Goal: Transaction & Acquisition: Purchase product/service

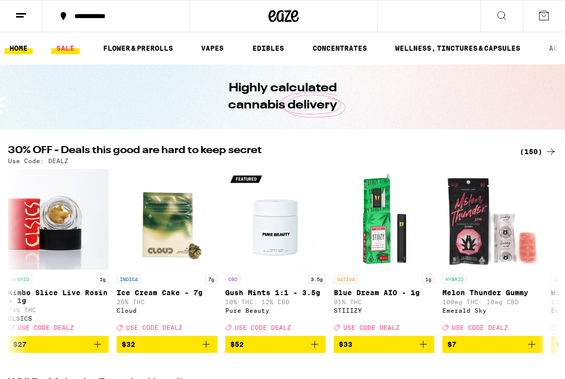
click at [65, 49] on link "SALE" at bounding box center [65, 48] width 28 height 12
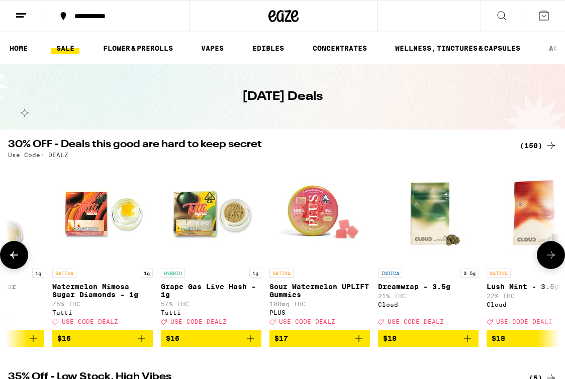
scroll to position [0, 2478]
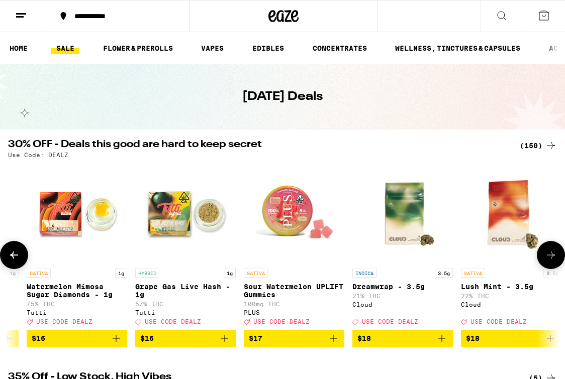
click at [335, 345] on icon "Add to bag" at bounding box center [333, 339] width 12 height 12
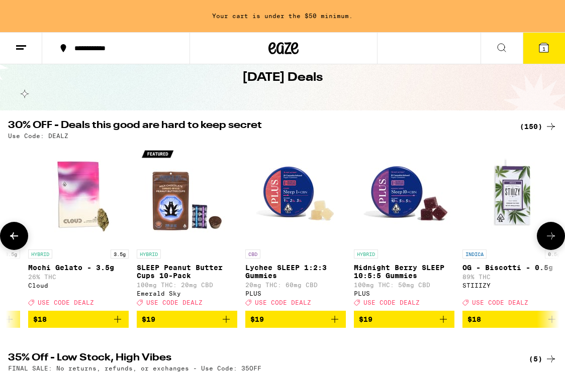
scroll to position [72, 0]
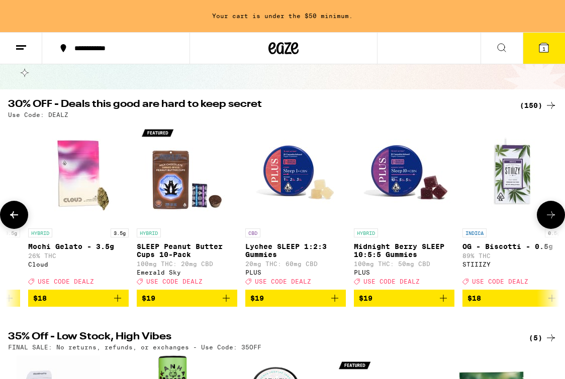
click at [446, 302] on icon "Add to bag" at bounding box center [443, 298] width 12 height 12
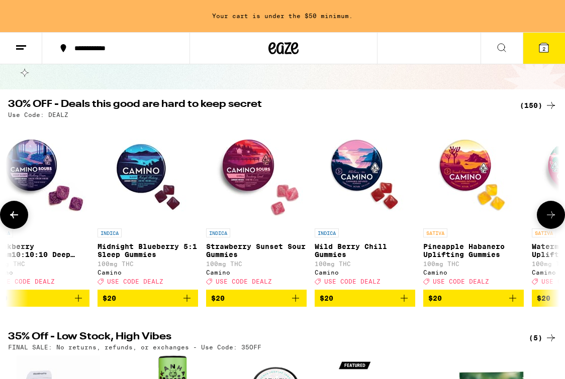
scroll to position [0, 4741]
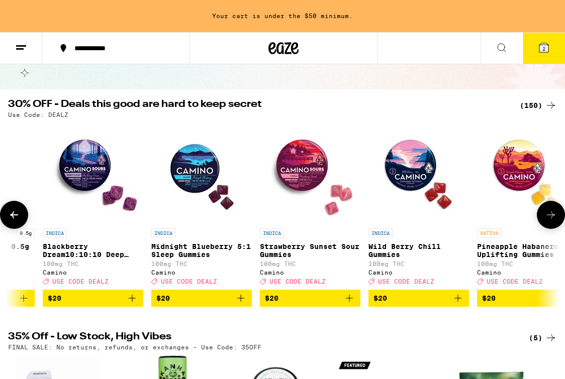
click at [347, 304] on icon "Add to bag" at bounding box center [349, 298] width 12 height 12
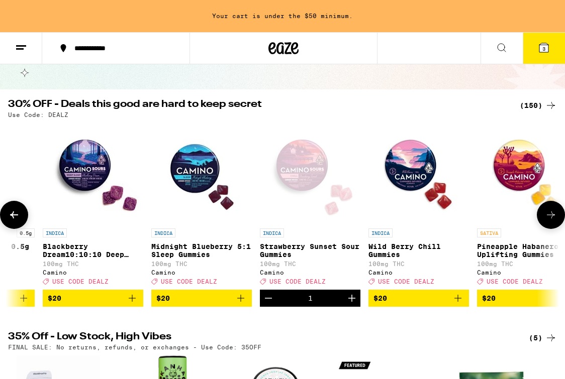
scroll to position [40, 0]
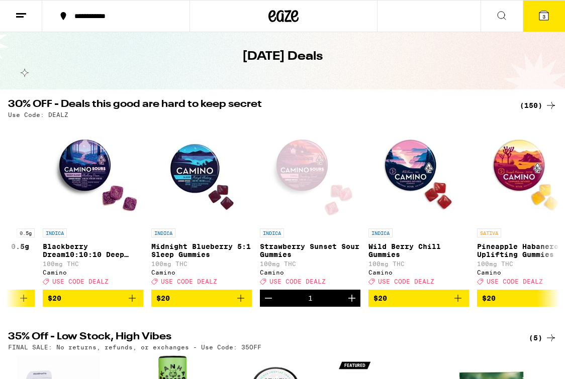
click at [546, 12] on icon at bounding box center [543, 15] width 9 height 9
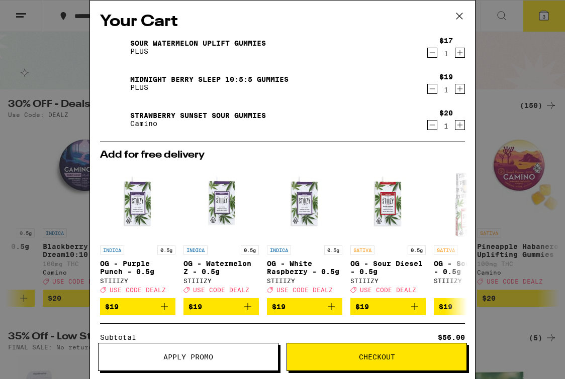
click at [191, 357] on span "Apply Promo" at bounding box center [188, 357] width 50 height 7
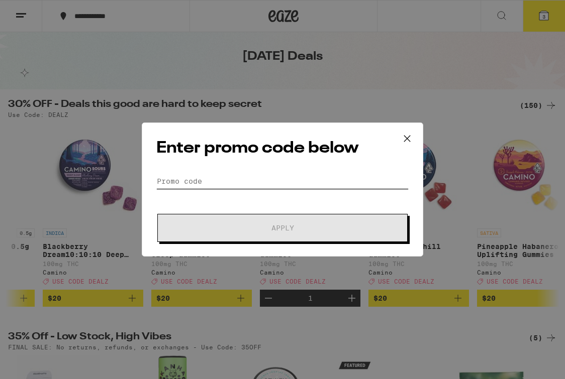
click at [210, 175] on input "Promo Code" at bounding box center [282, 181] width 252 height 15
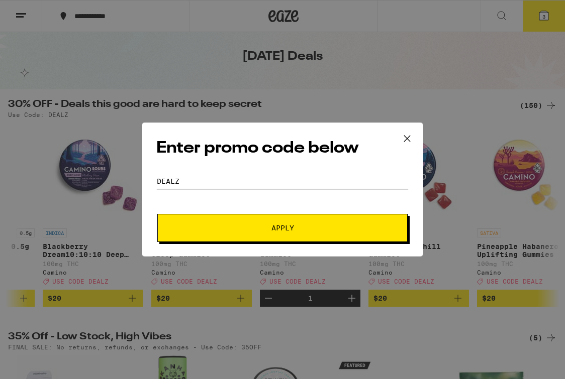
type input "DEALZ"
click at [242, 219] on button "Apply" at bounding box center [282, 228] width 250 height 28
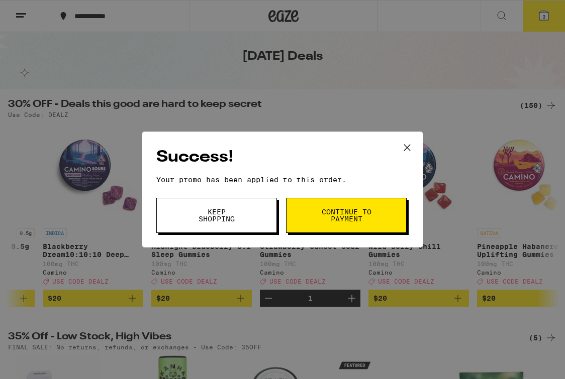
click at [342, 225] on button "Continue to payment" at bounding box center [346, 215] width 121 height 35
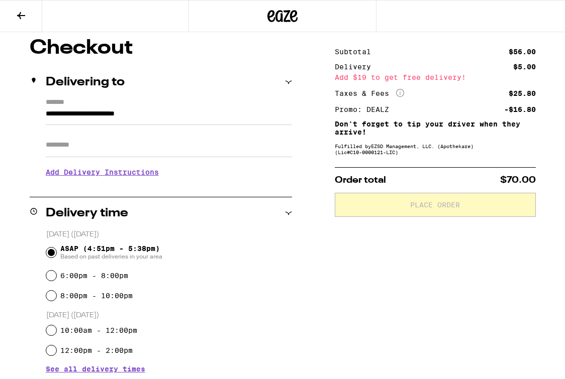
scroll to position [84, 0]
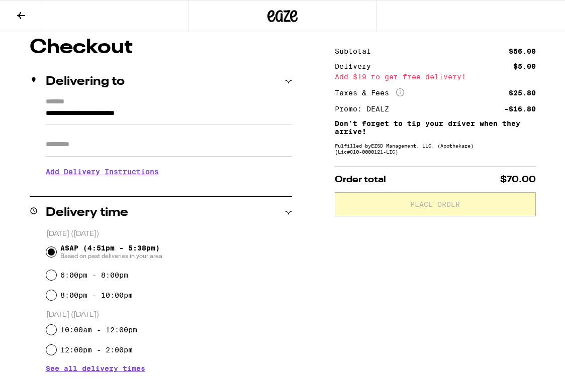
click at [91, 141] on input "Apt/Suite" at bounding box center [169, 145] width 246 height 24
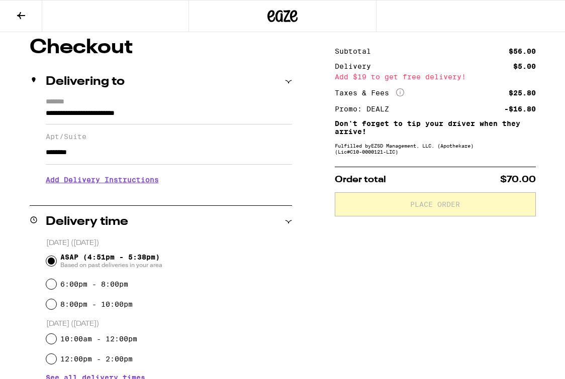
type input "********"
click at [85, 182] on h3 "Add Delivery Instructions" at bounding box center [169, 179] width 246 height 23
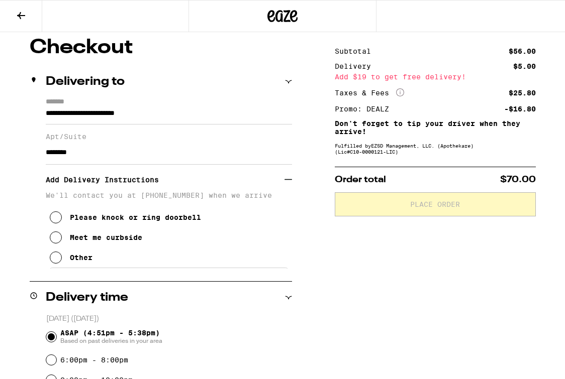
click at [52, 264] on icon at bounding box center [56, 258] width 12 height 12
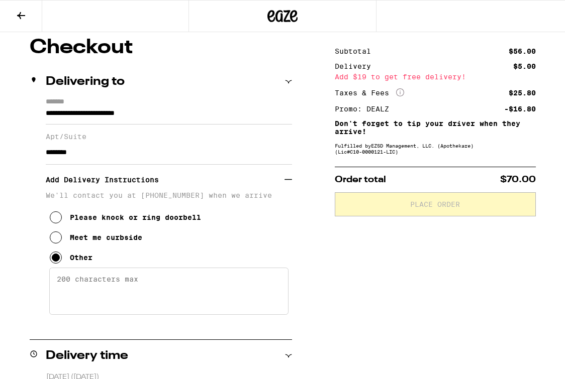
click at [119, 283] on textarea "Enter any other delivery instructions you want driver to know" at bounding box center [168, 291] width 239 height 47
click at [56, 286] on textarea "call [PERSON_NAME] on call box ill buzz u in > go to floor 4 > 407" at bounding box center [168, 291] width 239 height 47
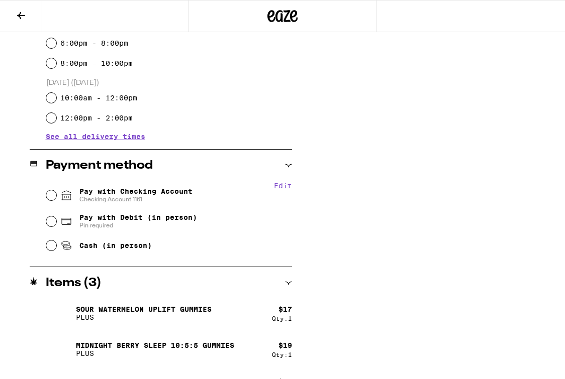
scroll to position [486, 0]
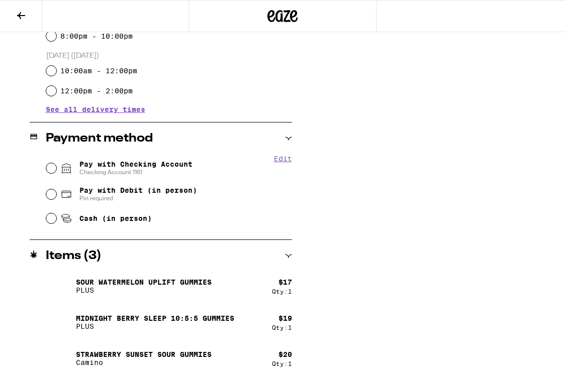
type textarea "call [PERSON_NAME] on call box ill buzz u in > go to floor 4 > 407"
click at [55, 166] on input "Pay with Checking Account Checking Account 1161" at bounding box center [51, 168] width 10 height 10
radio input "true"
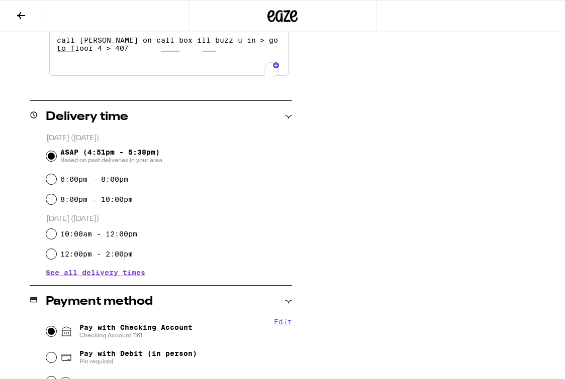
scroll to position [91, 0]
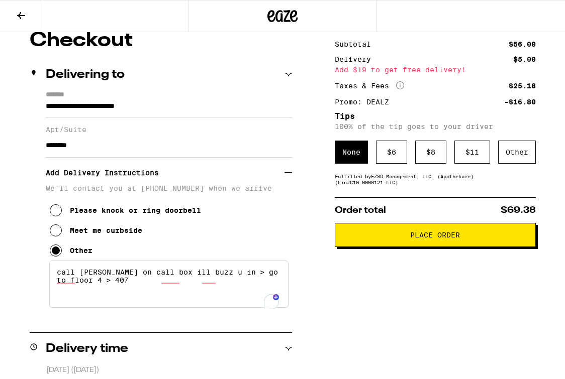
click at [446, 239] on span "Place Order" at bounding box center [435, 235] width 50 height 7
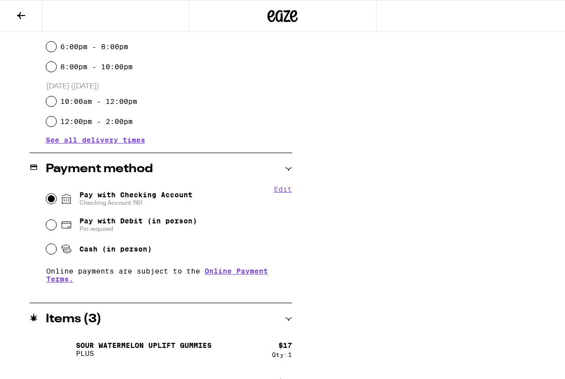
scroll to position [521, 0]
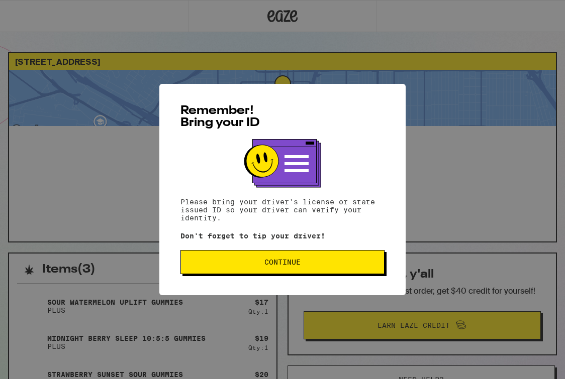
click at [235, 258] on button "Continue" at bounding box center [282, 262] width 204 height 24
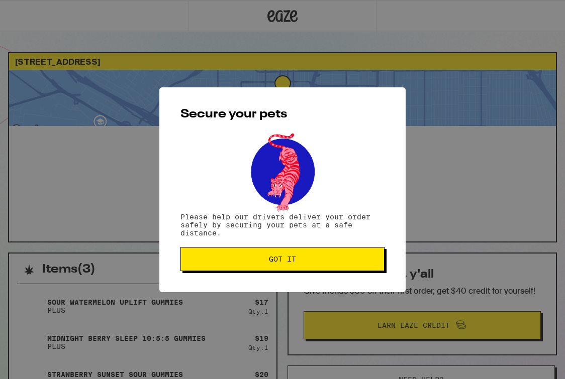
click at [252, 256] on button "Got it" at bounding box center [282, 259] width 204 height 24
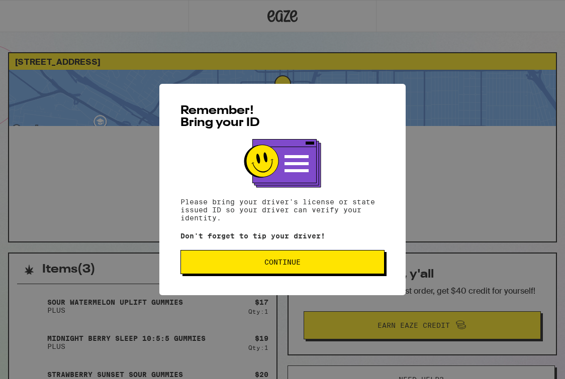
click at [309, 260] on button "Continue" at bounding box center [282, 262] width 204 height 24
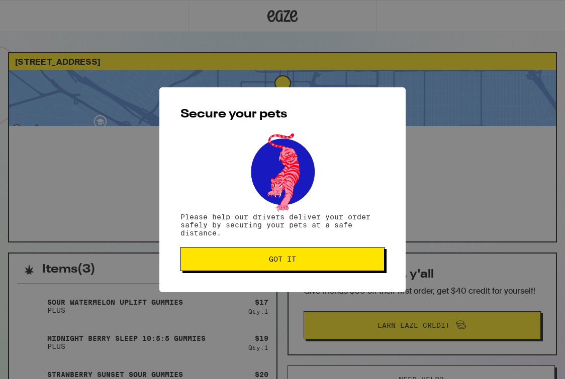
click at [306, 260] on span "Got it" at bounding box center [282, 259] width 187 height 7
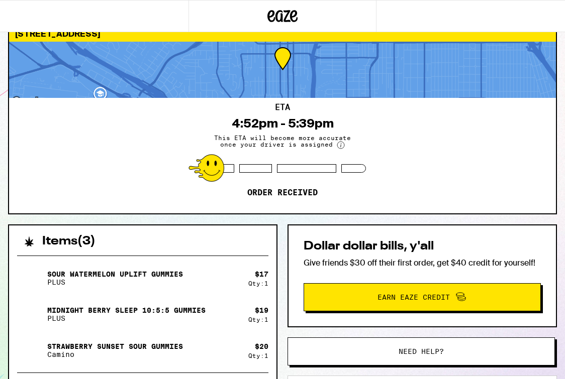
scroll to position [29, 0]
